Goal: Information Seeking & Learning: Learn about a topic

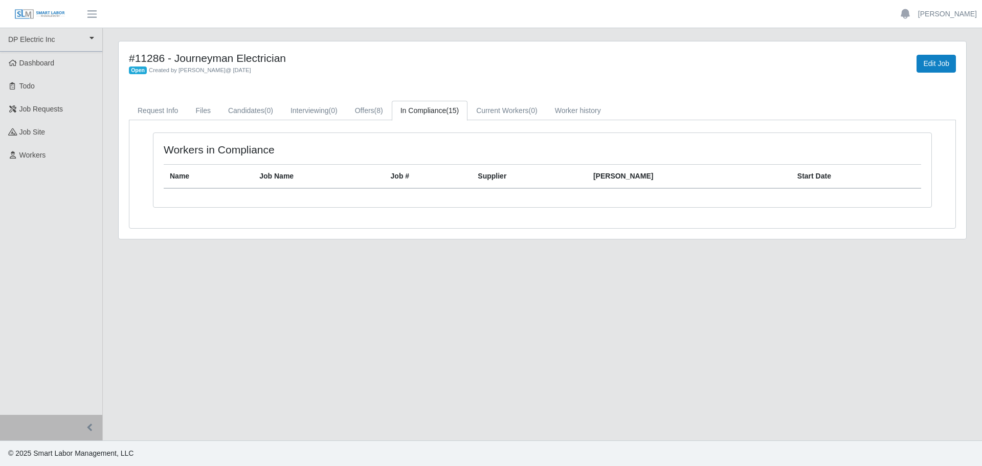
click at [434, 111] on link "In Compliance (15)" at bounding box center [430, 111] width 76 height 20
click at [371, 115] on link "Offers (8)" at bounding box center [369, 111] width 46 height 20
click at [428, 110] on link "In Compliance (15)" at bounding box center [430, 111] width 76 height 20
click at [365, 114] on link "Offers (8)" at bounding box center [369, 111] width 46 height 20
click at [377, 108] on span "(8)" at bounding box center [378, 110] width 9 height 8
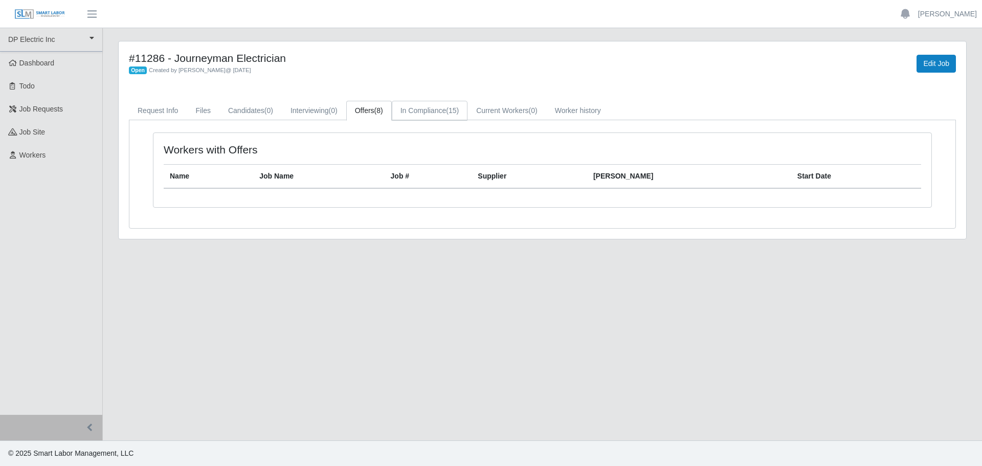
click at [434, 104] on link "In Compliance (15)" at bounding box center [430, 111] width 76 height 20
click at [39, 155] on span "Workers" at bounding box center [32, 155] width 27 height 8
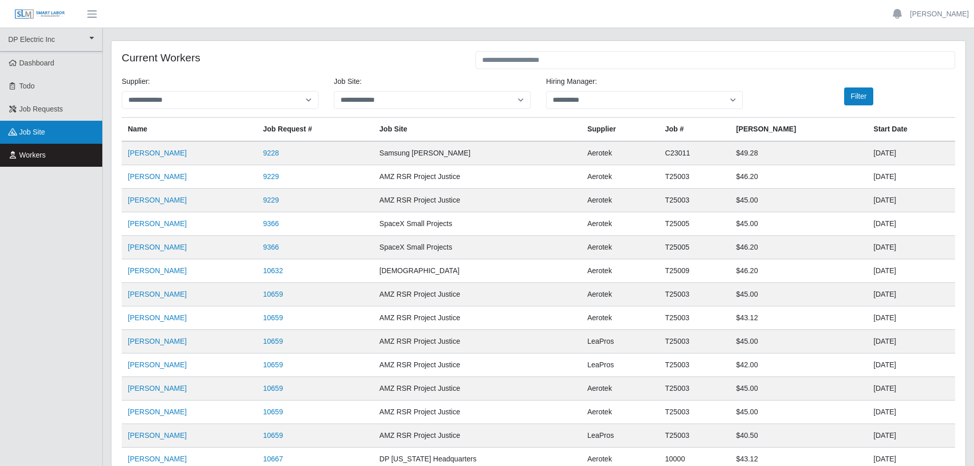
click at [39, 132] on span "job site" at bounding box center [32, 132] width 26 height 8
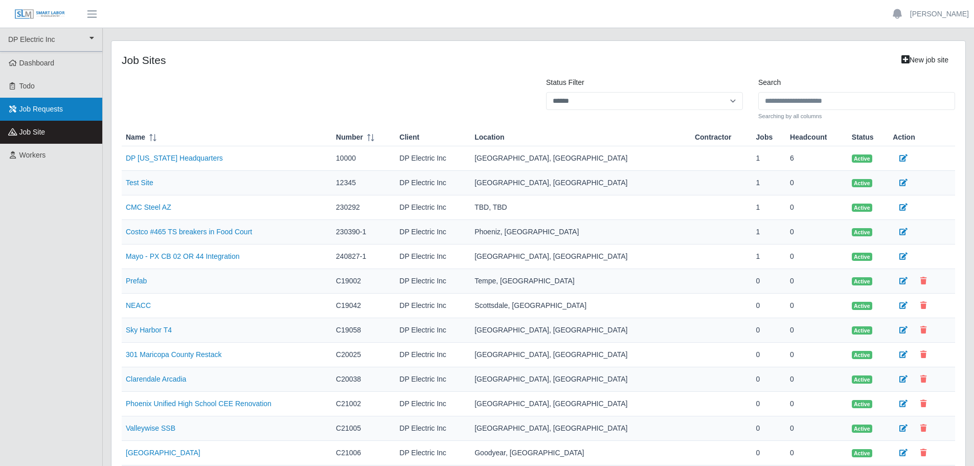
click at [37, 110] on span "Job Requests" at bounding box center [41, 109] width 44 height 8
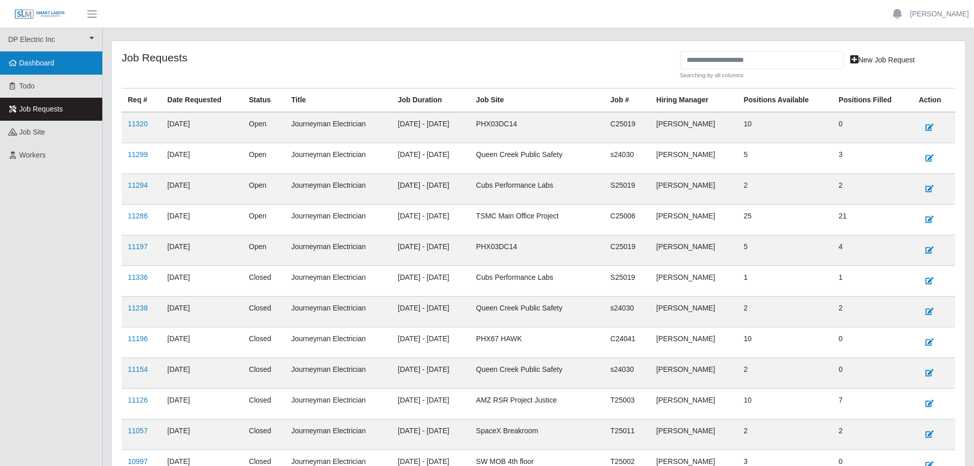
click at [29, 63] on span "Dashboard" at bounding box center [36, 63] width 35 height 8
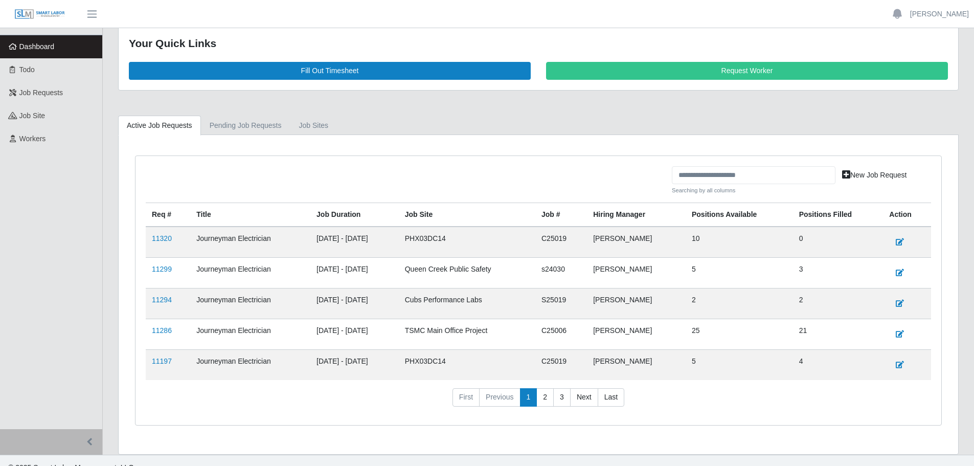
scroll to position [31, 0]
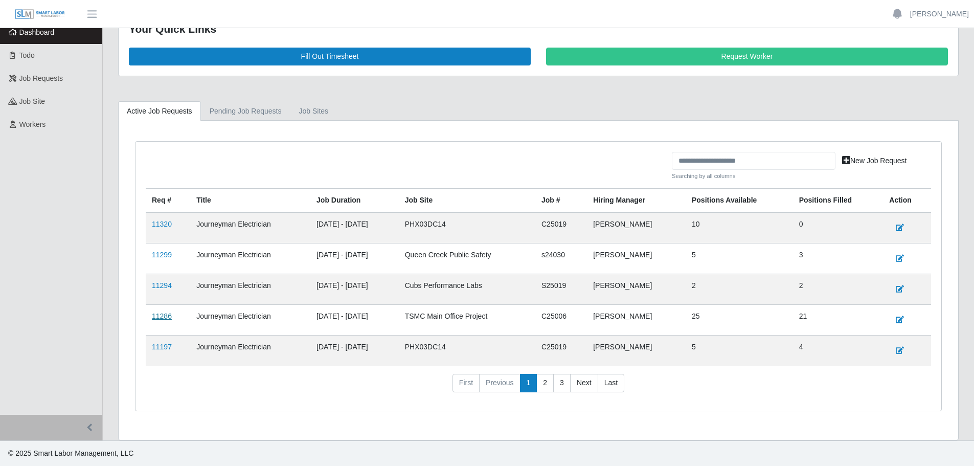
click at [166, 316] on link "11286" at bounding box center [162, 316] width 20 height 8
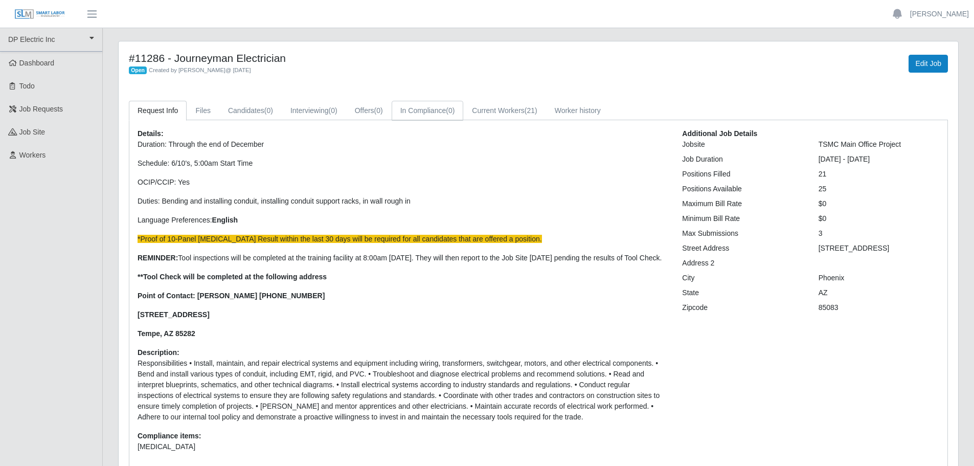
click at [422, 109] on link "In Compliance (0)" at bounding box center [428, 111] width 72 height 20
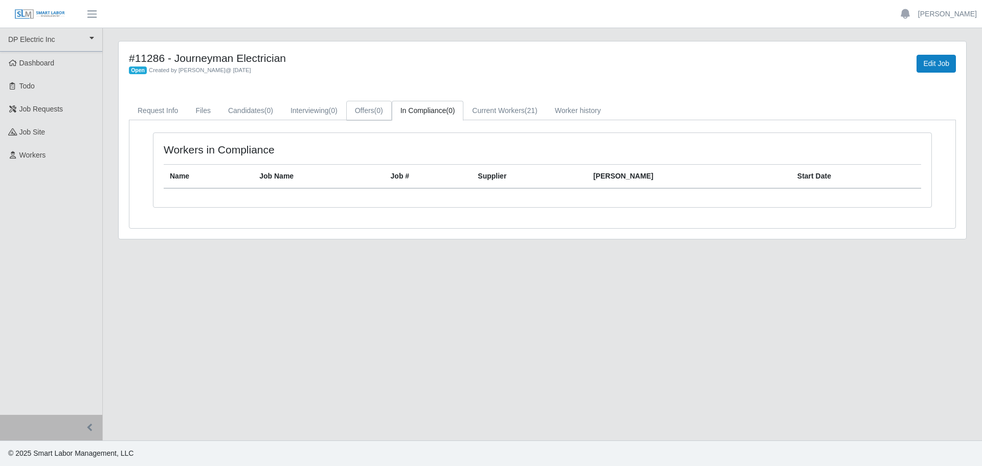
click at [373, 110] on link "Offers (0)" at bounding box center [369, 111] width 46 height 20
click at [438, 111] on link "In Compliance (0)" at bounding box center [428, 111] width 72 height 20
click at [28, 132] on span "job site" at bounding box center [32, 132] width 26 height 8
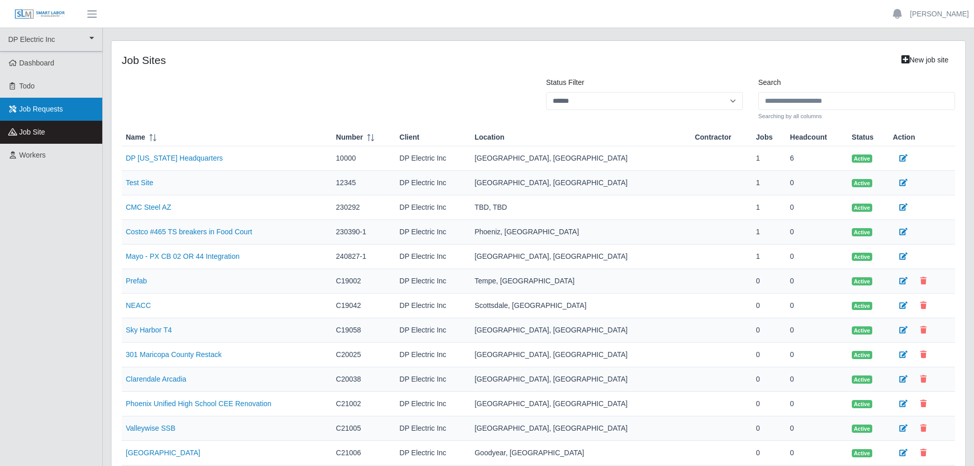
click at [49, 106] on span "Job Requests" at bounding box center [41, 109] width 44 height 8
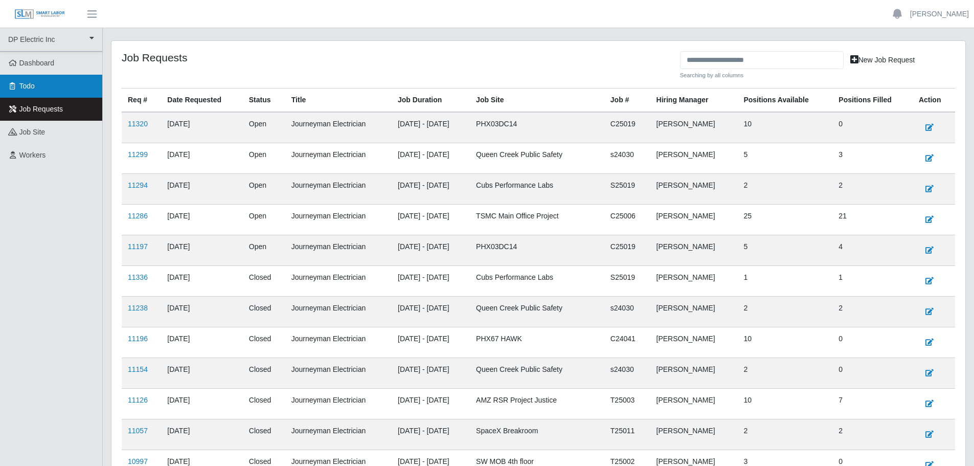
click at [31, 85] on span "Todo" at bounding box center [26, 86] width 15 height 8
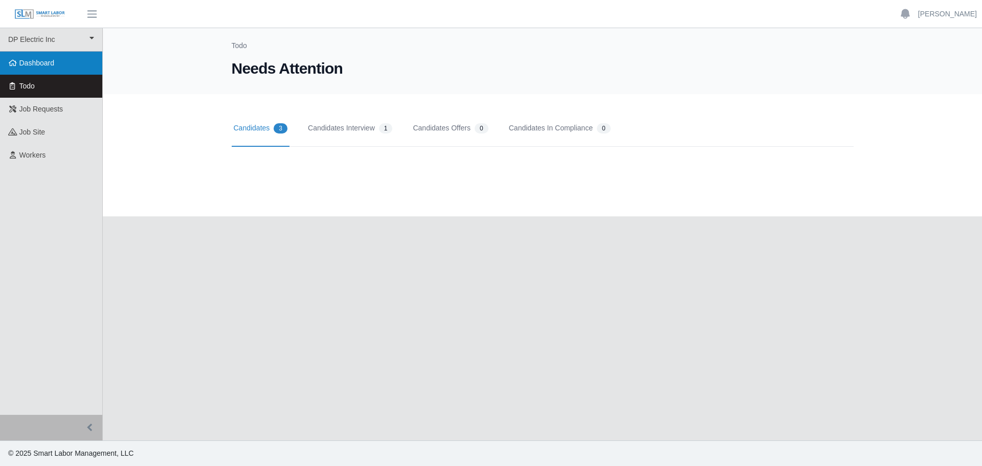
click at [29, 60] on span "Dashboard" at bounding box center [36, 63] width 35 height 8
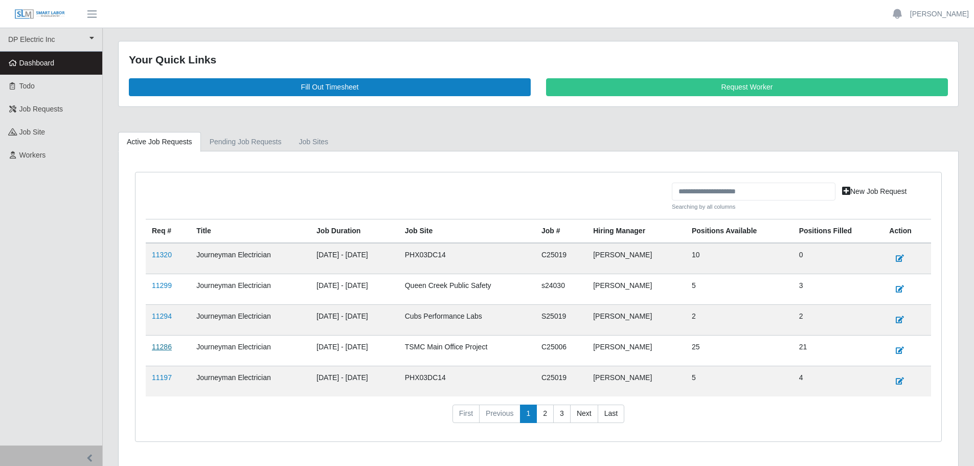
click at [167, 348] on link "11286" at bounding box center [162, 347] width 20 height 8
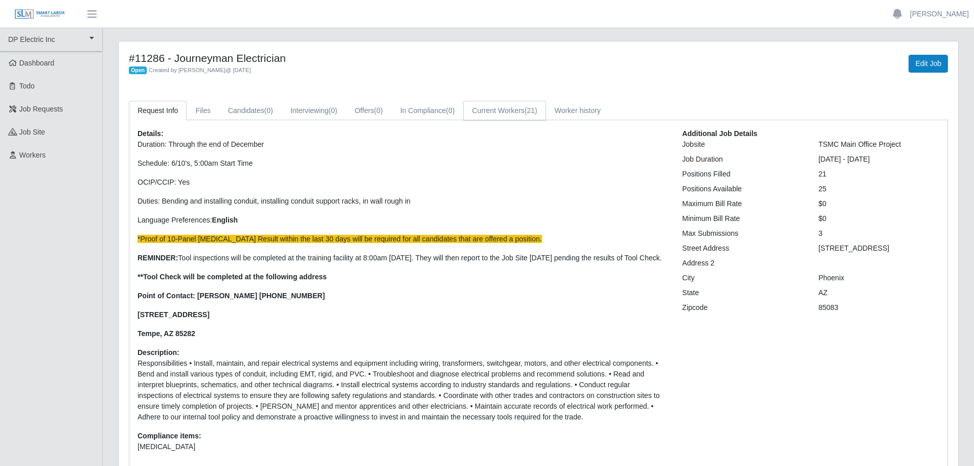
click at [495, 113] on link "Current Workers (21)" at bounding box center [504, 111] width 82 height 20
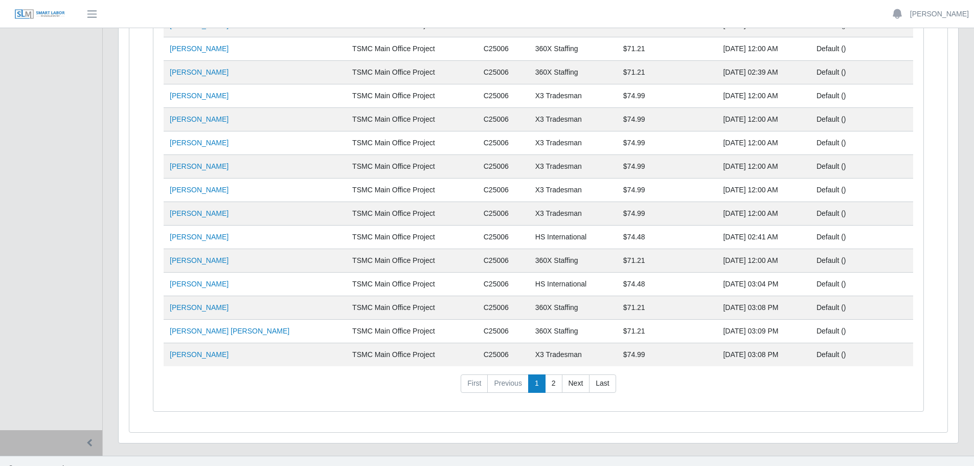
scroll to position [190, 0]
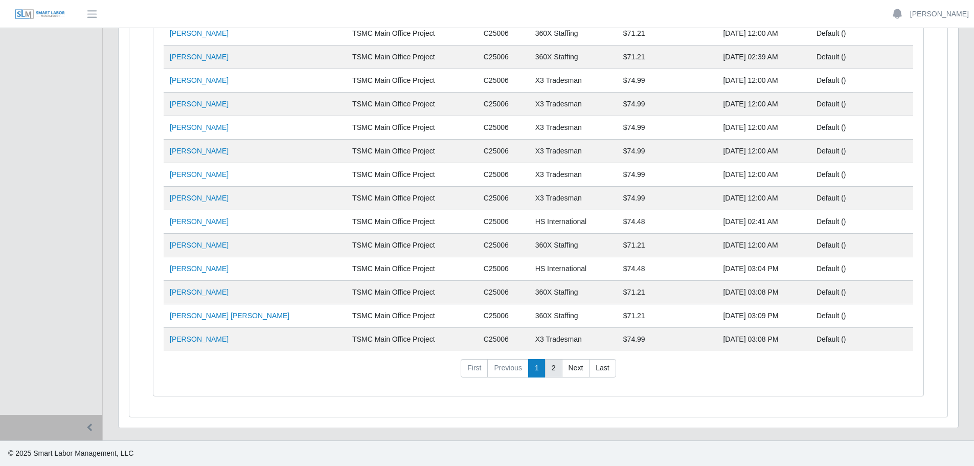
click at [553, 367] on link "2" at bounding box center [553, 368] width 17 height 18
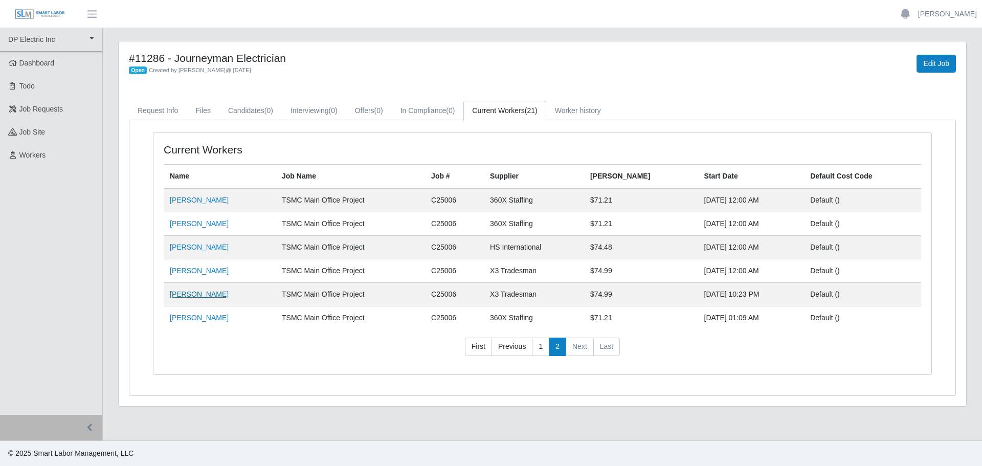
click at [187, 295] on link "[PERSON_NAME]" at bounding box center [199, 294] width 59 height 8
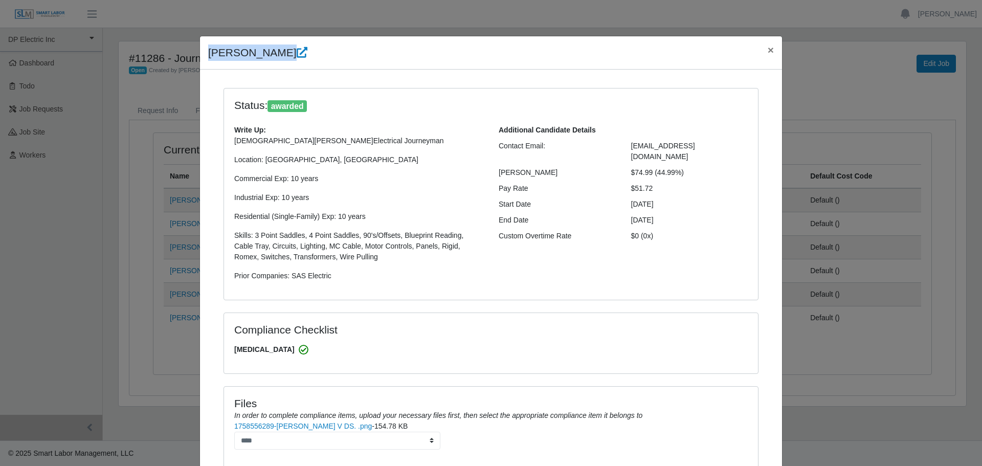
drag, startPoint x: 272, startPoint y: 52, endPoint x: 197, endPoint y: 52, distance: 74.7
click at [200, 52] on div "[PERSON_NAME] ×" at bounding box center [491, 52] width 582 height 33
copy h4 "[PERSON_NAME]"
click at [263, 427] on link "1758556289-[PERSON_NAME] V DS. .png" at bounding box center [303, 426] width 138 height 8
click at [768, 51] on span "×" at bounding box center [771, 50] width 6 height 12
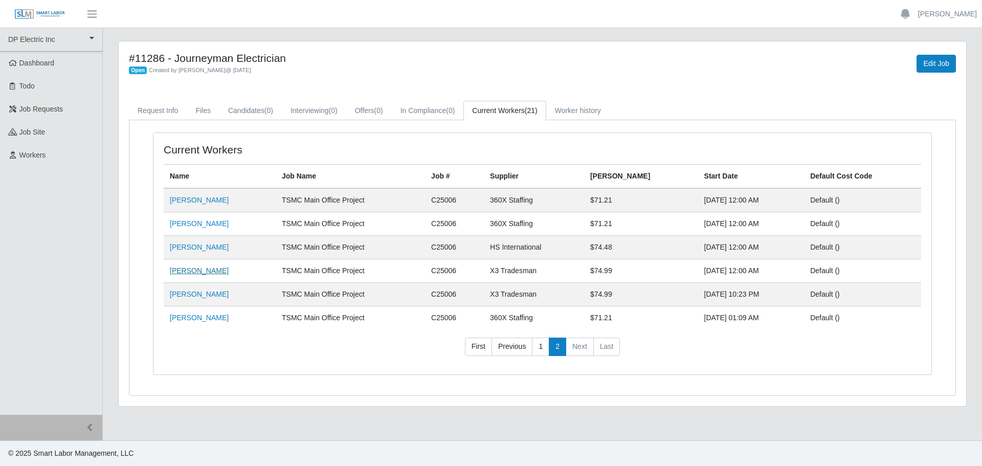
click at [189, 270] on link "[PERSON_NAME]" at bounding box center [199, 270] width 59 height 8
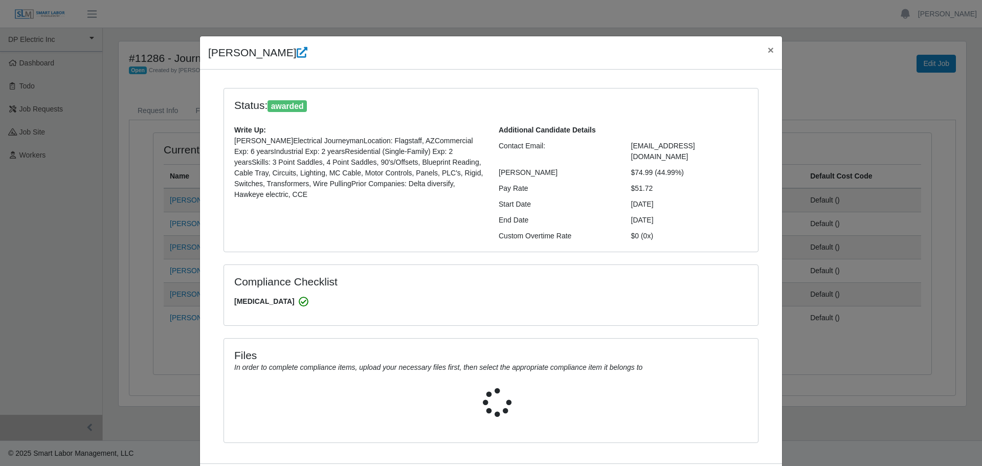
select select "**********"
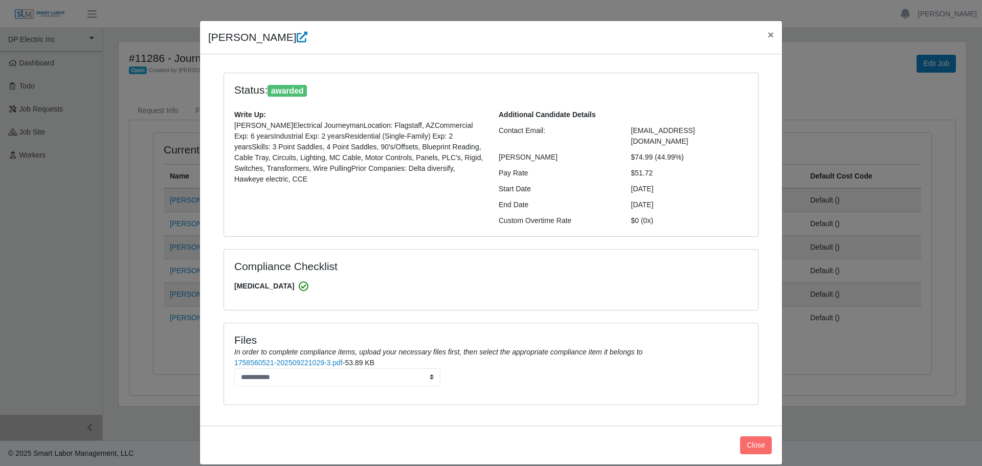
scroll to position [18, 0]
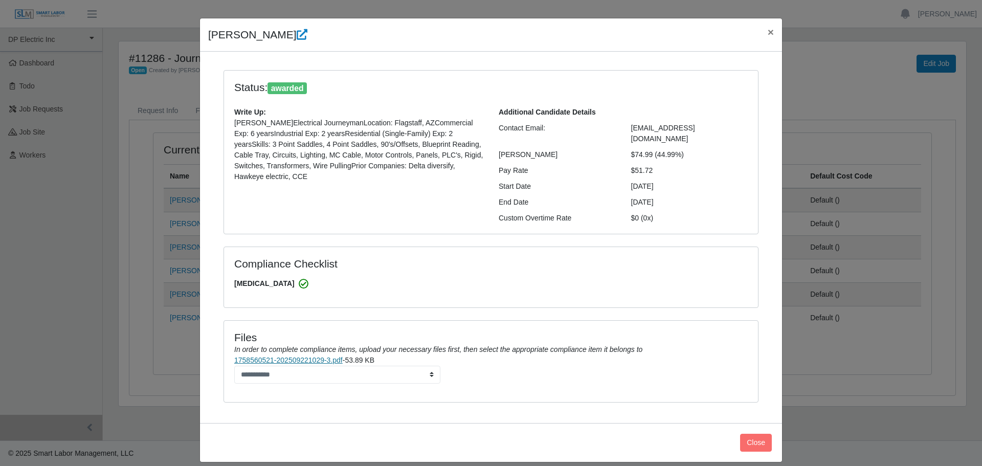
click at [303, 356] on link "1758560521-202509221029-3.pdf" at bounding box center [288, 360] width 108 height 8
click at [768, 30] on span "×" at bounding box center [771, 32] width 6 height 12
click at [765, 32] on main "#11286 - Journeyman Electrician Open Created by [PERSON_NAME] @ [DATE] Edit Job…" at bounding box center [542, 234] width 879 height 412
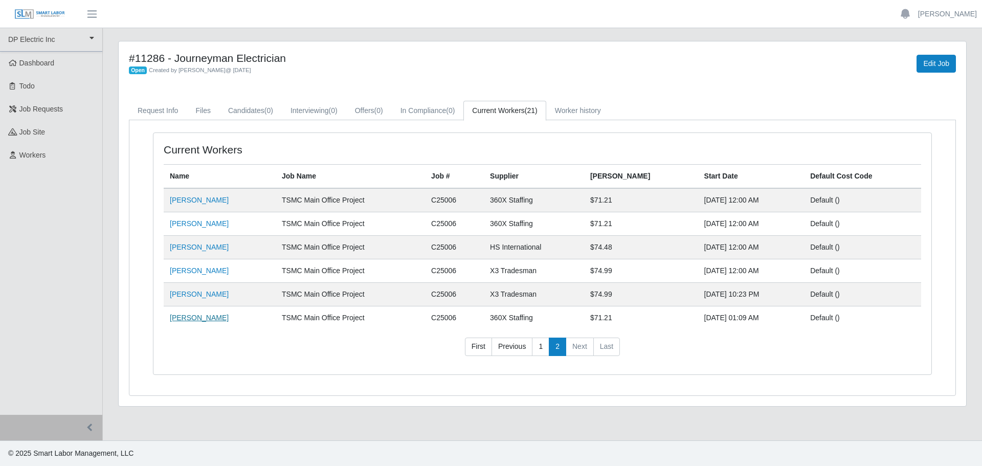
click at [189, 319] on link "[PERSON_NAME]" at bounding box center [199, 317] width 59 height 8
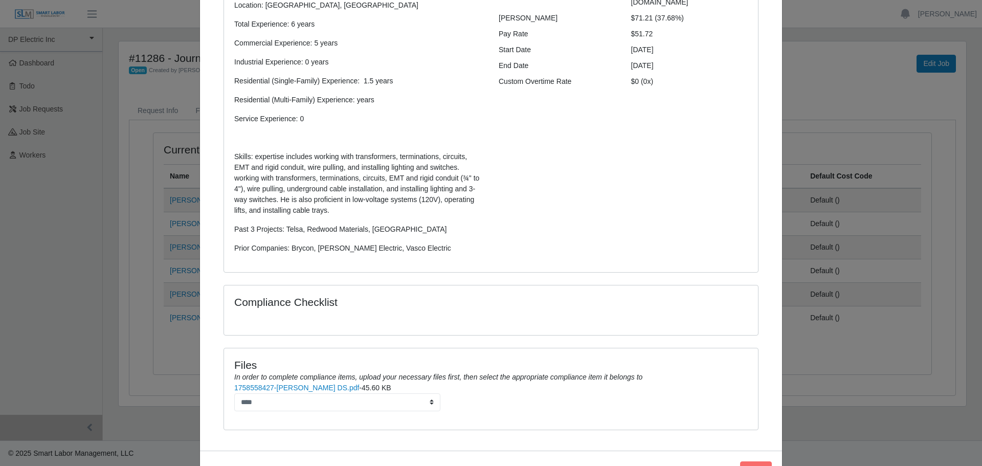
scroll to position [0, 0]
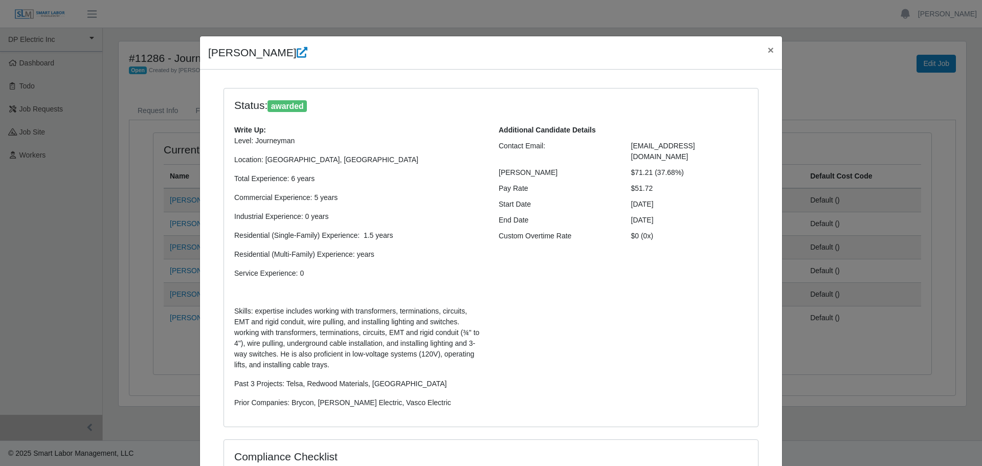
drag, startPoint x: 305, startPoint y: 53, endPoint x: 206, endPoint y: 49, distance: 99.3
click at [208, 49] on h4 "[PERSON_NAME]" at bounding box center [257, 52] width 99 height 16
copy h4 "[PERSON_NAME]"
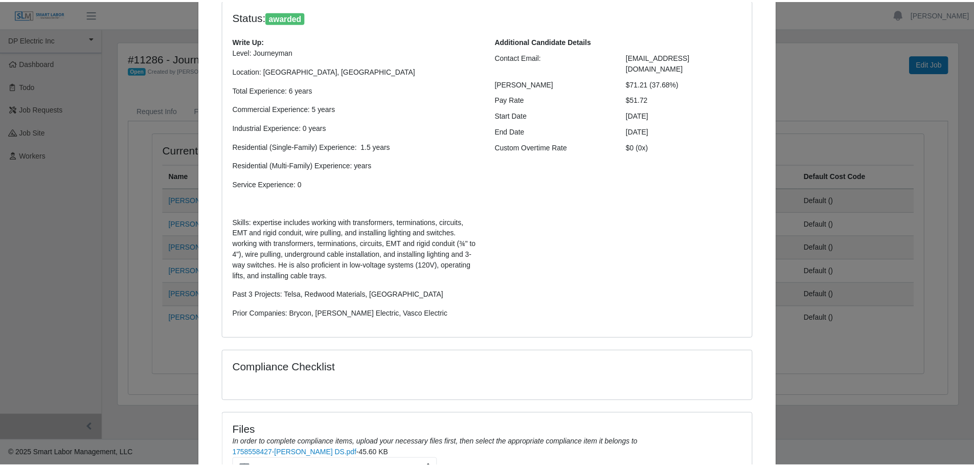
scroll to position [193, 0]
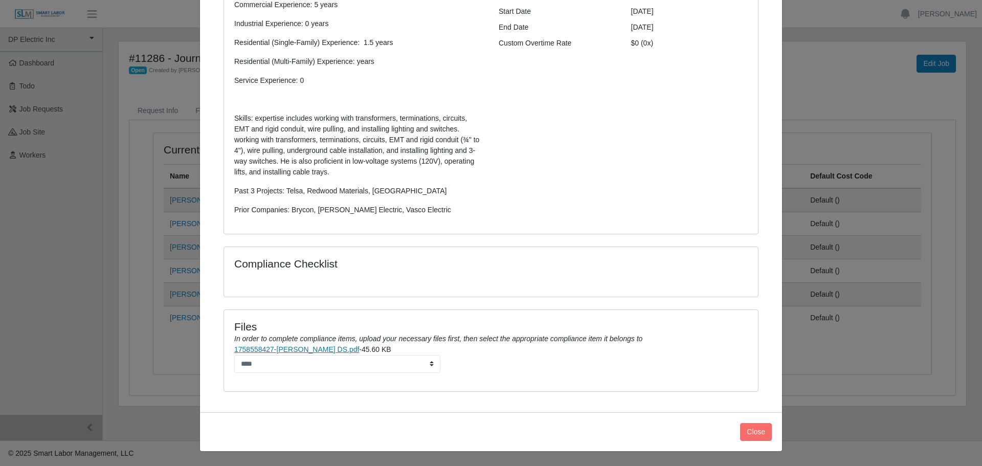
click at [293, 348] on link "1758558427-[PERSON_NAME] DS.pdf" at bounding box center [296, 349] width 125 height 8
click at [747, 432] on button "Close" at bounding box center [756, 432] width 32 height 18
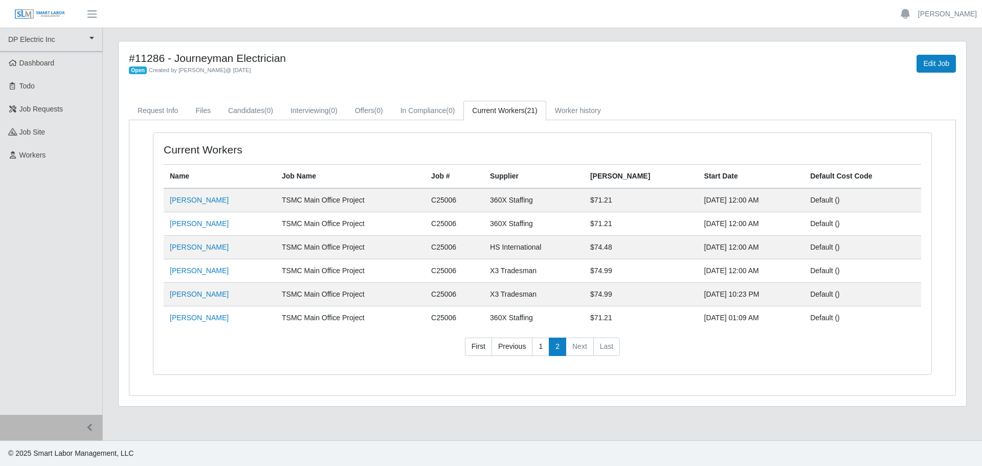
drag, startPoint x: 538, startPoint y: 347, endPoint x: 492, endPoint y: 344, distance: 46.1
click at [538, 347] on link "1" at bounding box center [540, 347] width 17 height 18
click at [540, 346] on link "1" at bounding box center [540, 347] width 17 height 18
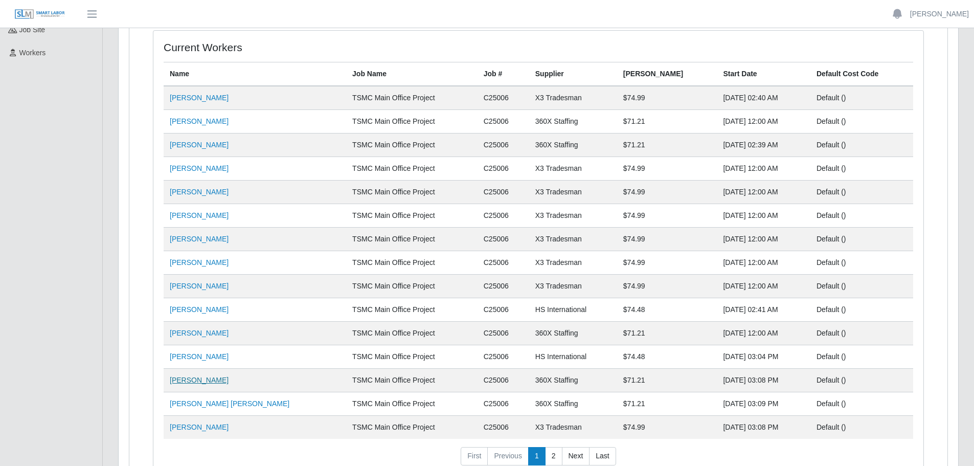
scroll to position [153, 0]
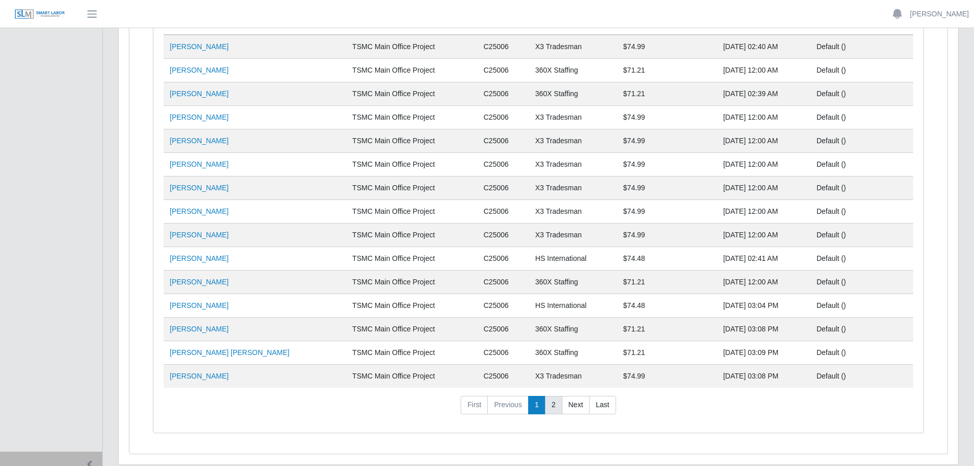
click at [554, 407] on link "2" at bounding box center [553, 405] width 17 height 18
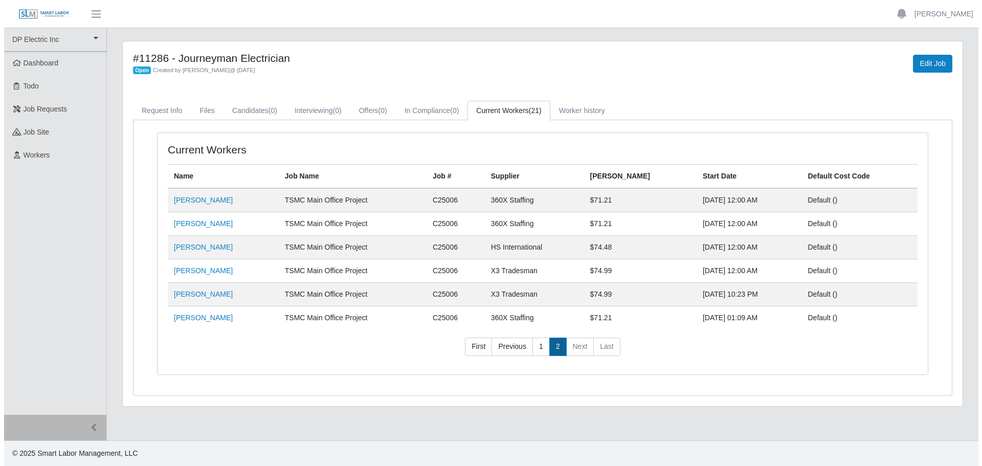
scroll to position [0, 0]
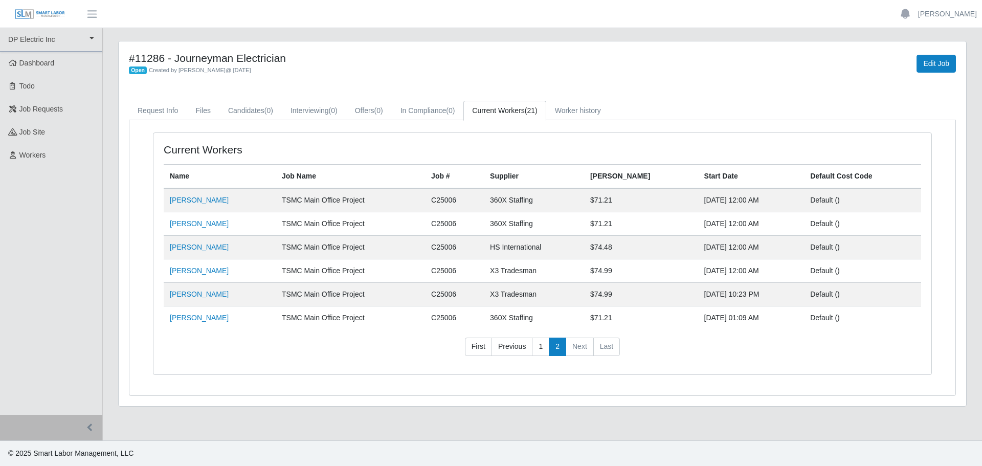
click at [976, 224] on div "#11286 - Journeyman Electrician Open Created by [PERSON_NAME] @ [DATE] Edit Job…" at bounding box center [542, 230] width 879 height 378
click at [695, 72] on div "Edit Job" at bounding box center [788, 64] width 351 height 24
